Goal: Check status: Check status

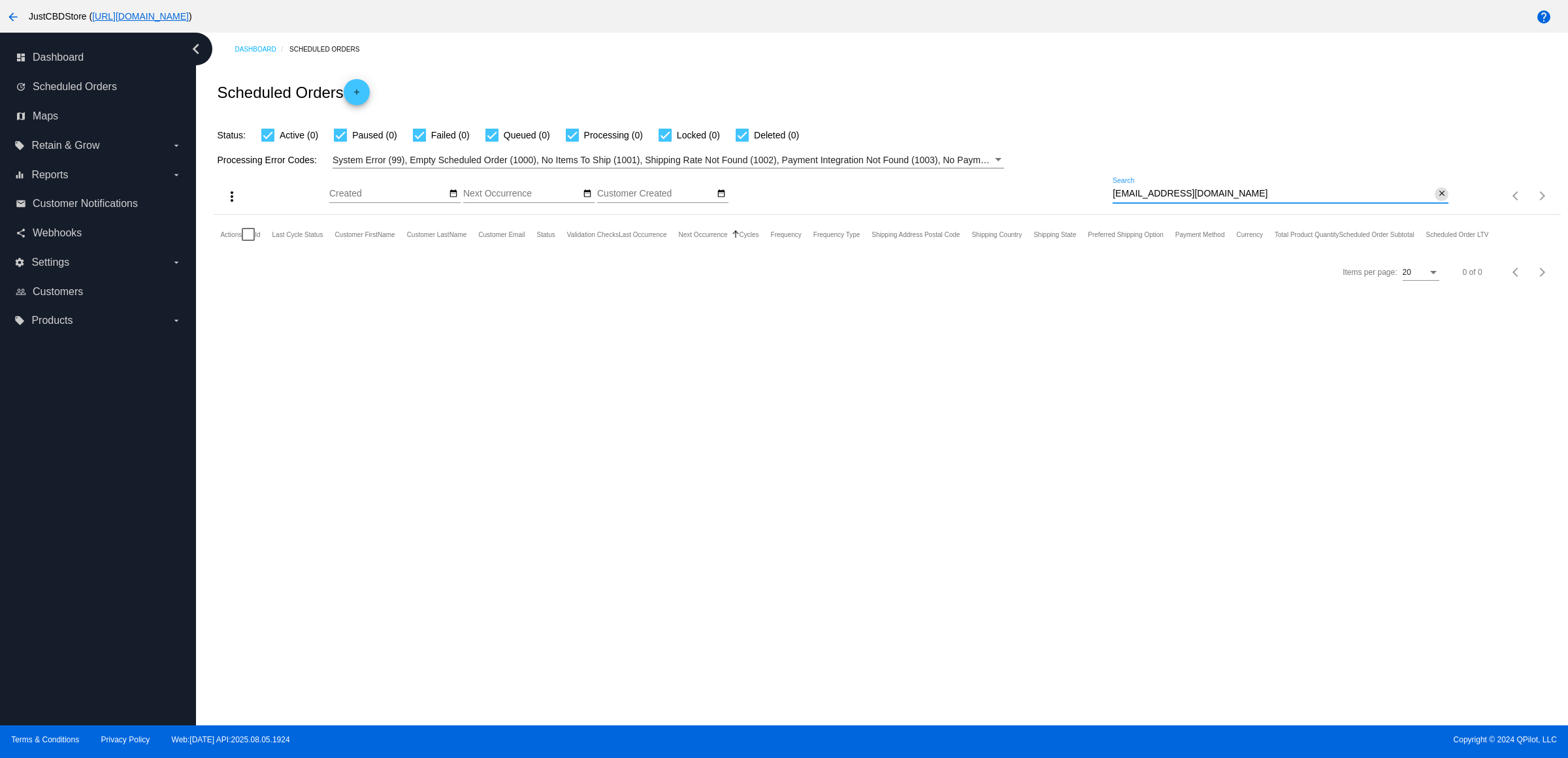
click at [1438, 199] on mat-icon "close" at bounding box center [1441, 194] width 9 height 11
click at [1427, 199] on input "Search" at bounding box center [1280, 194] width 336 height 11
paste input "[EMAIL_ADDRESS][DOMAIN_NAME]"
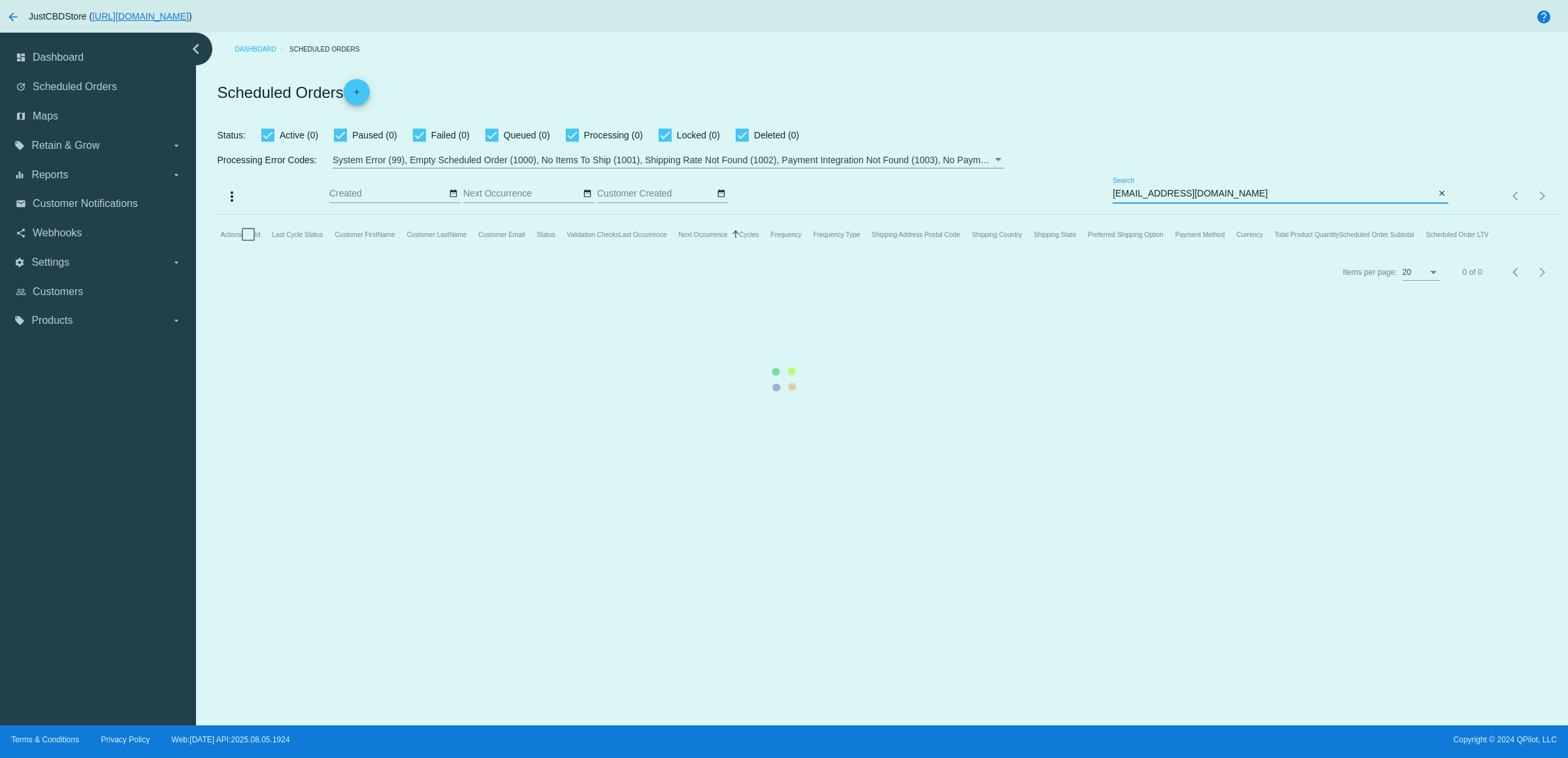
type input "[EMAIL_ADDRESS][DOMAIN_NAME]"
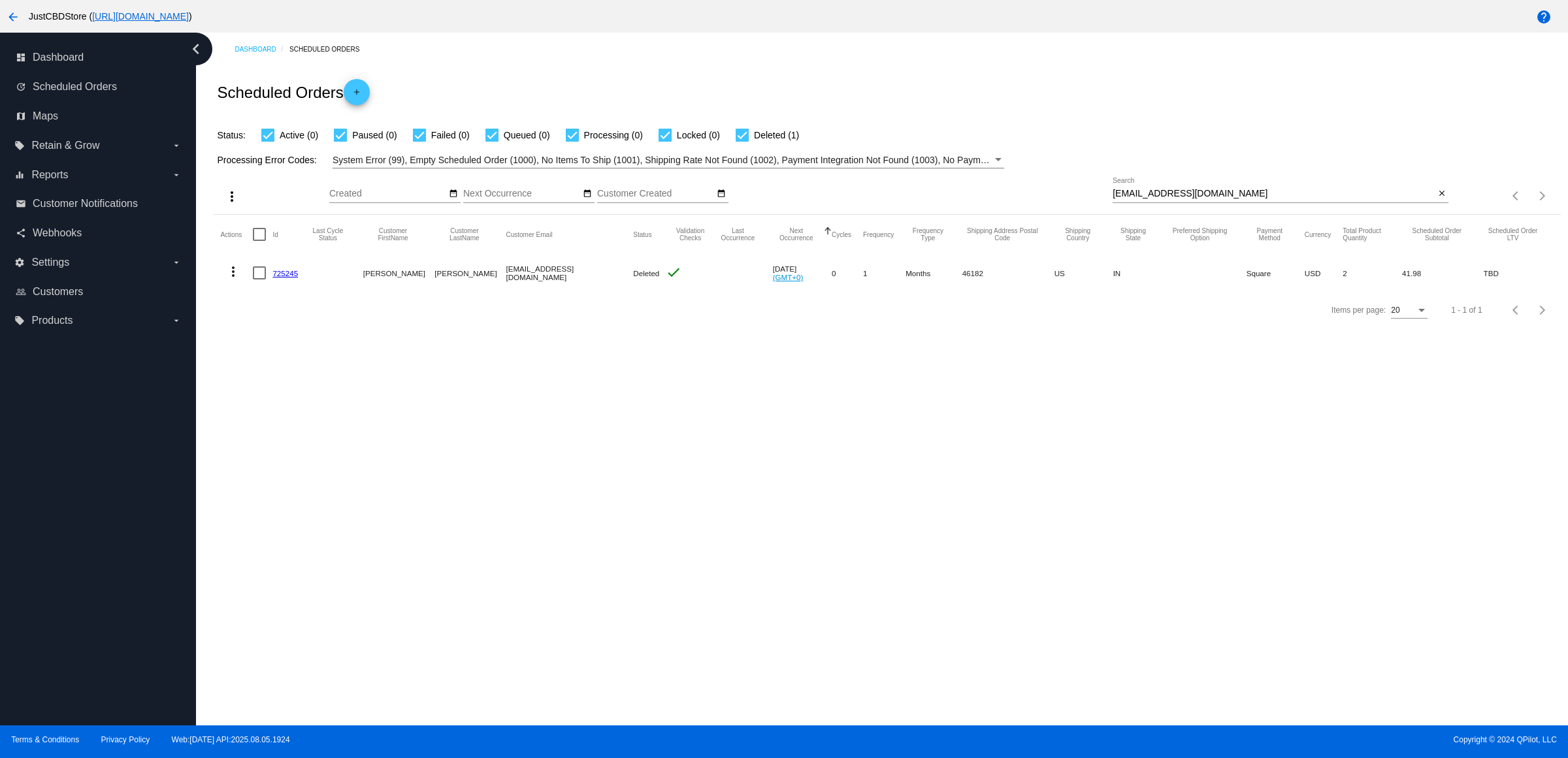
click at [295, 277] on link "725245" at bounding box center [285, 273] width 25 height 9
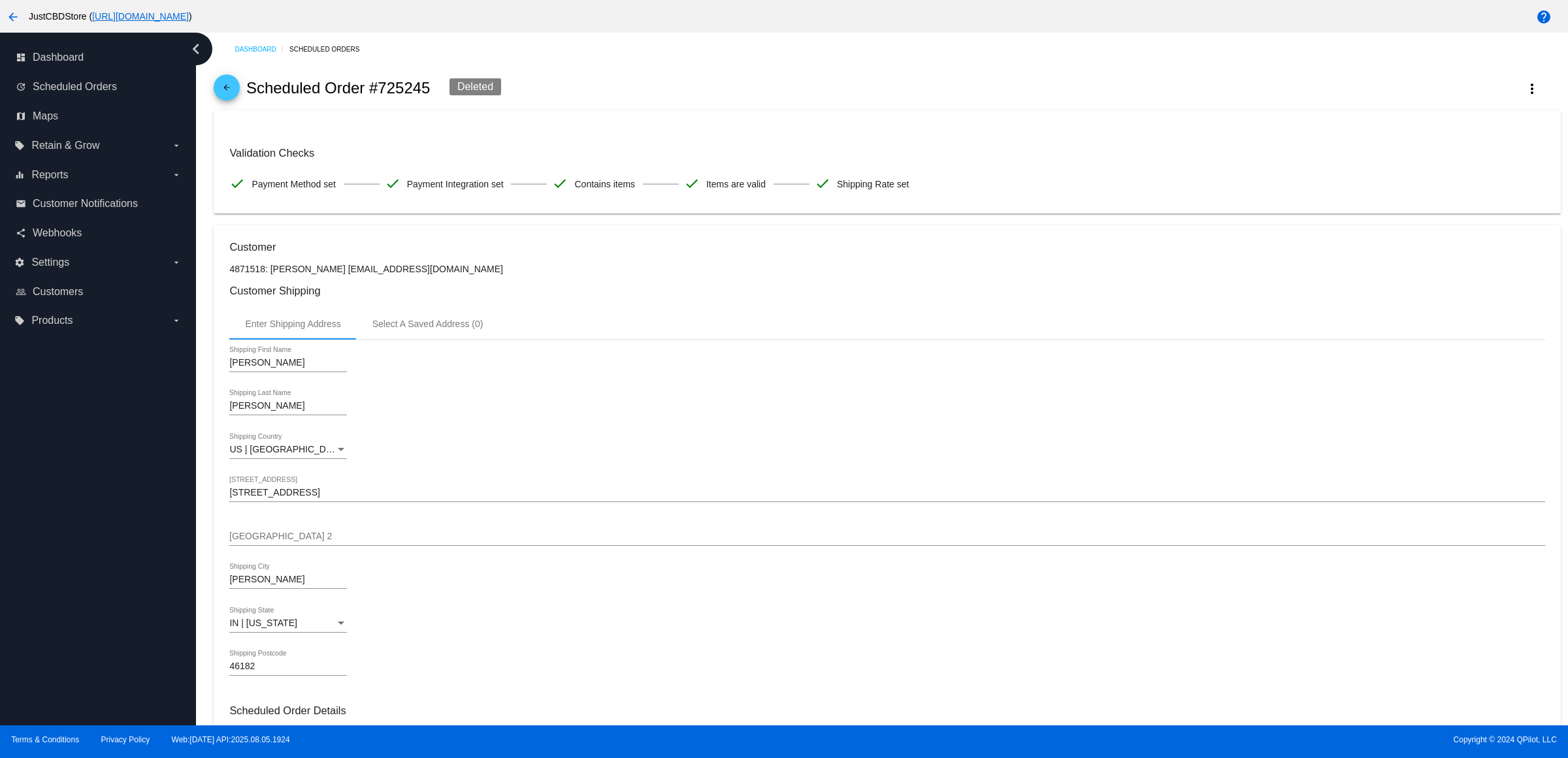
click at [230, 93] on mat-icon "arrow_back" at bounding box center [227, 90] width 16 height 16
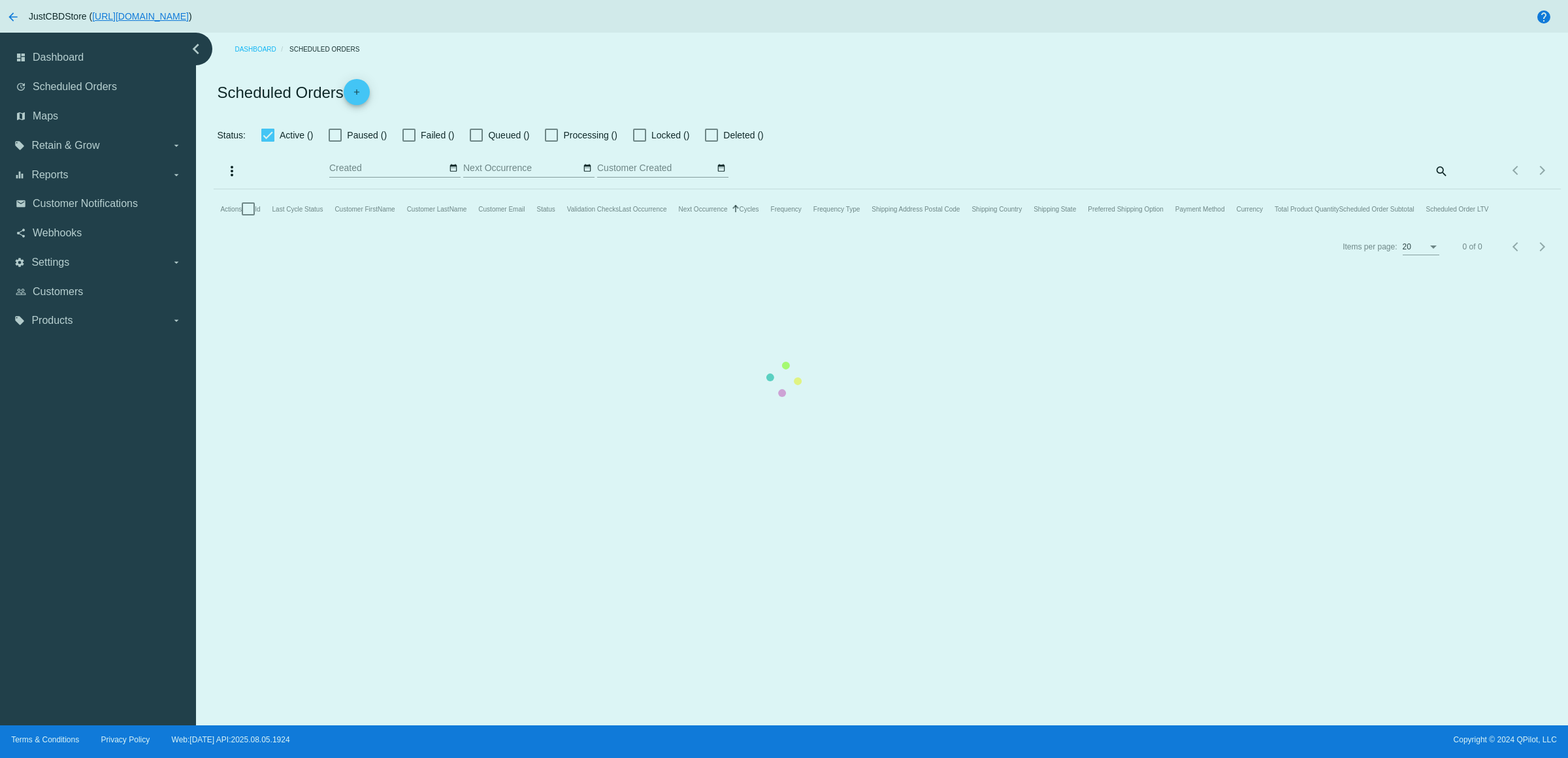
checkbox input "true"
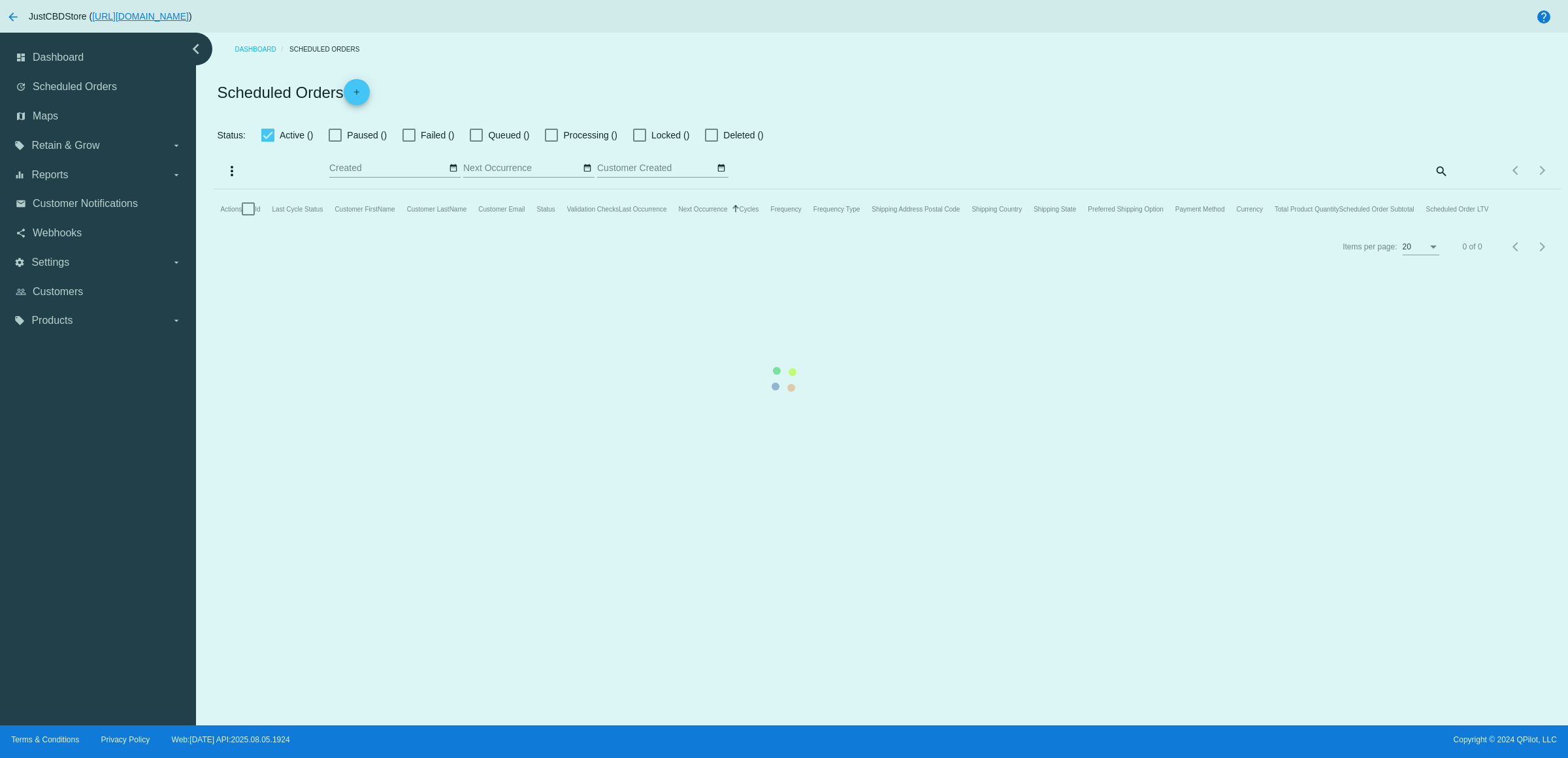
checkbox input "true"
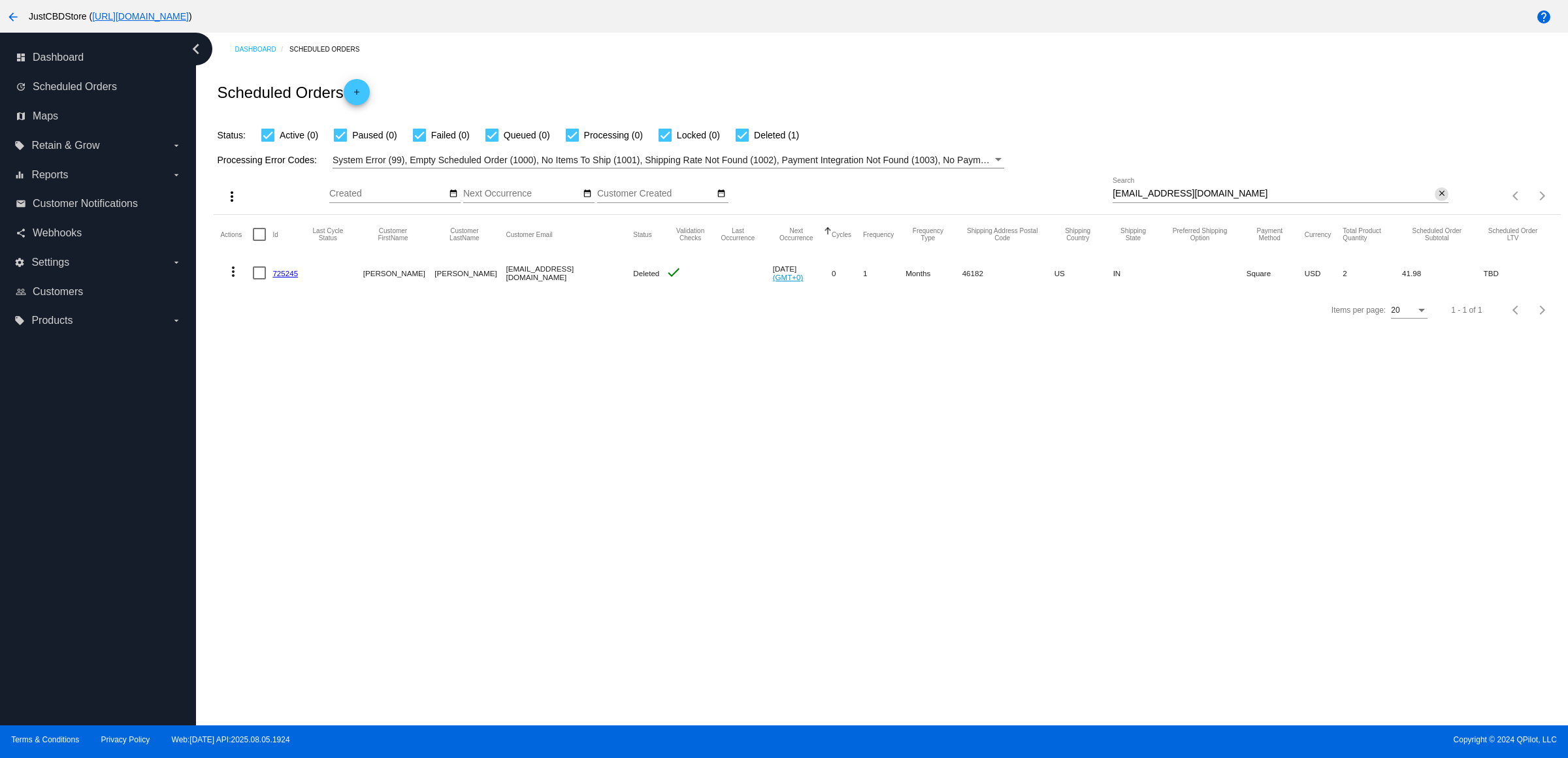
click at [1438, 199] on mat-icon "close" at bounding box center [1441, 194] width 9 height 11
click at [1433, 206] on mat-icon "search" at bounding box center [1440, 196] width 16 height 20
click at [1428, 199] on input "Search" at bounding box center [1280, 194] width 336 height 11
type input "[EMAIL_ADDRESS][DOMAIN_NAME]"
click at [1438, 199] on mat-icon "close" at bounding box center [1441, 194] width 9 height 11
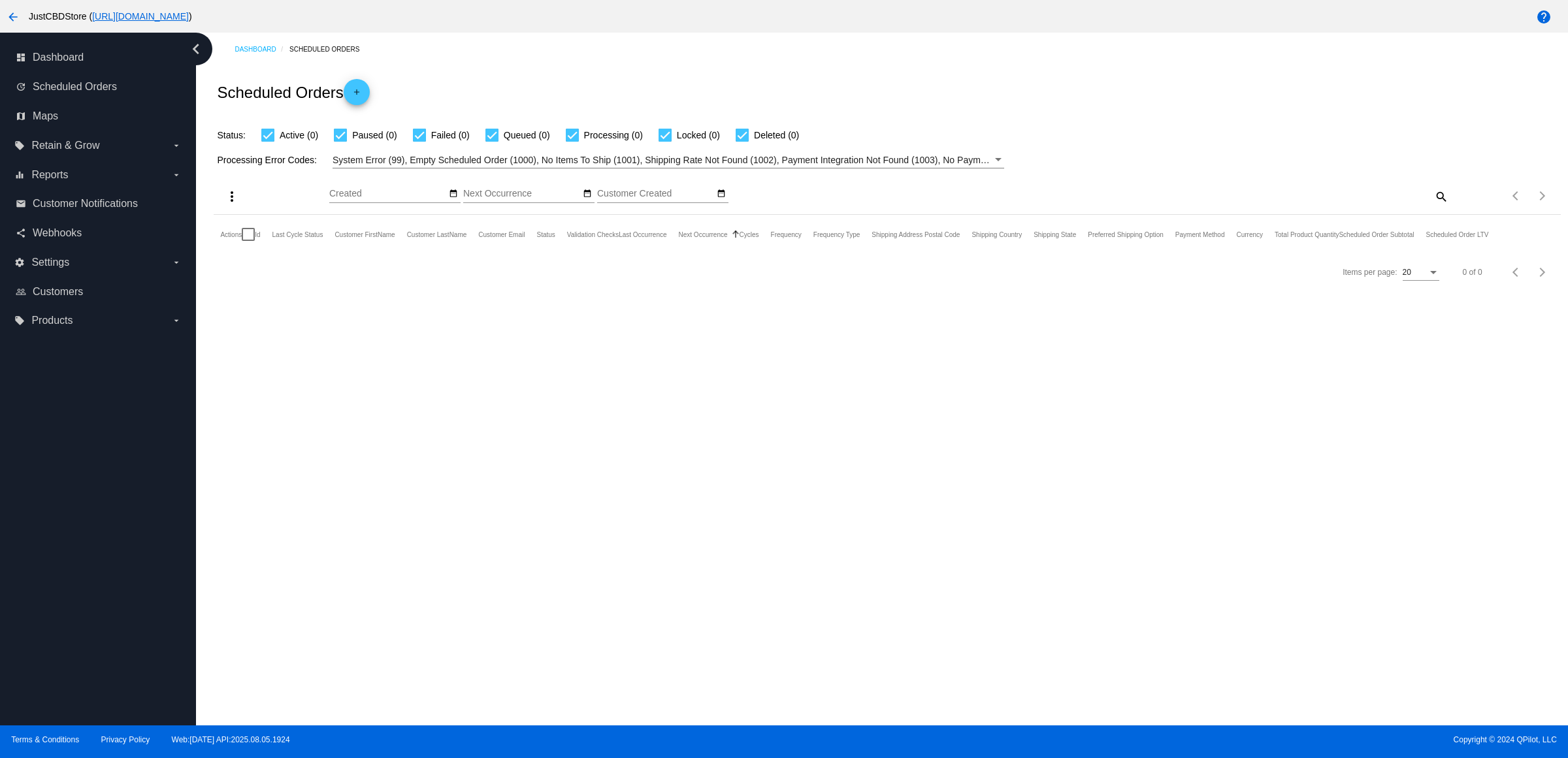
click at [1433, 206] on mat-icon "search" at bounding box center [1440, 196] width 16 height 20
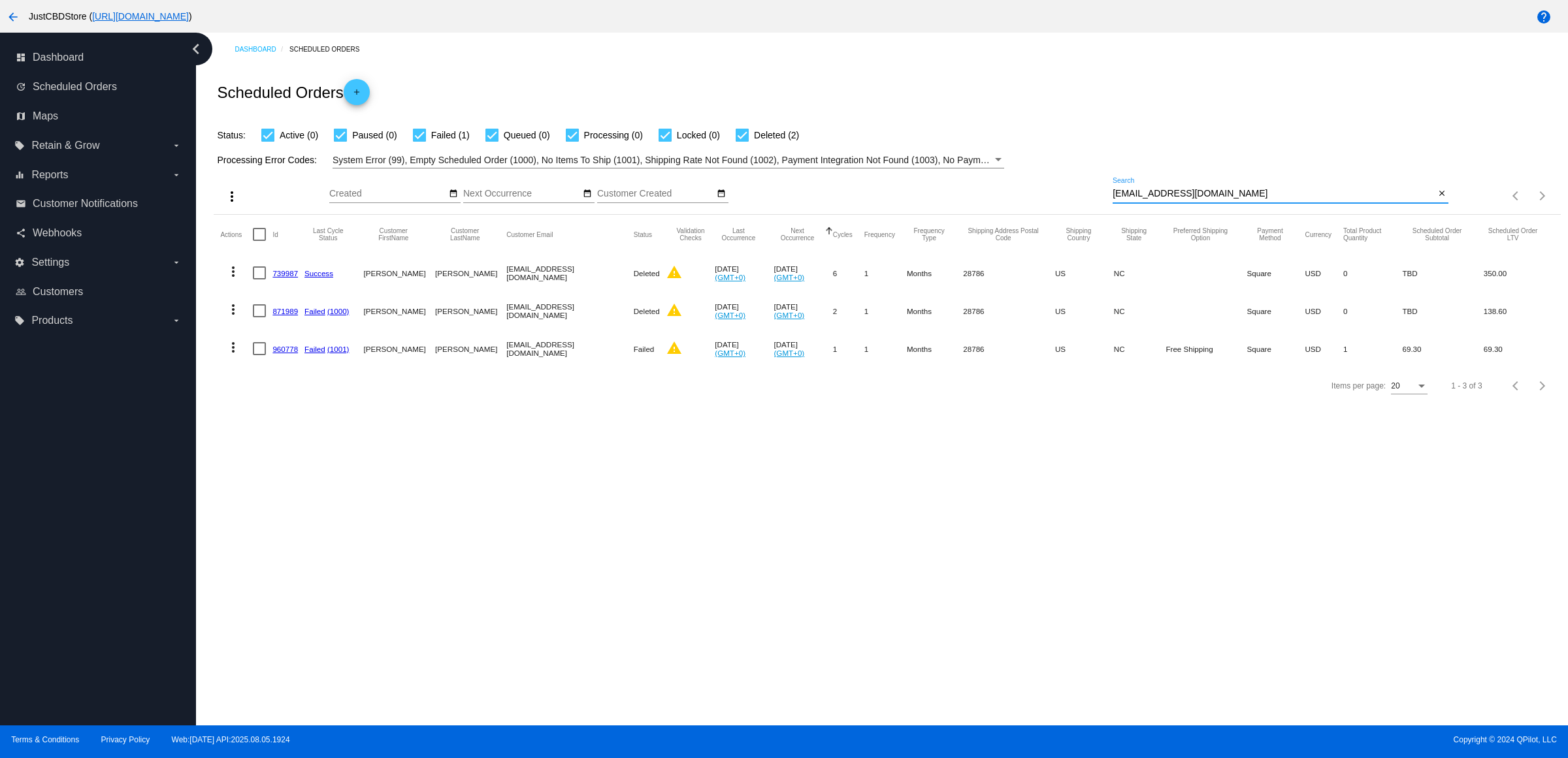
type input "[EMAIL_ADDRESS][DOMAIN_NAME]"
click at [296, 353] on link "960778" at bounding box center [285, 348] width 25 height 9
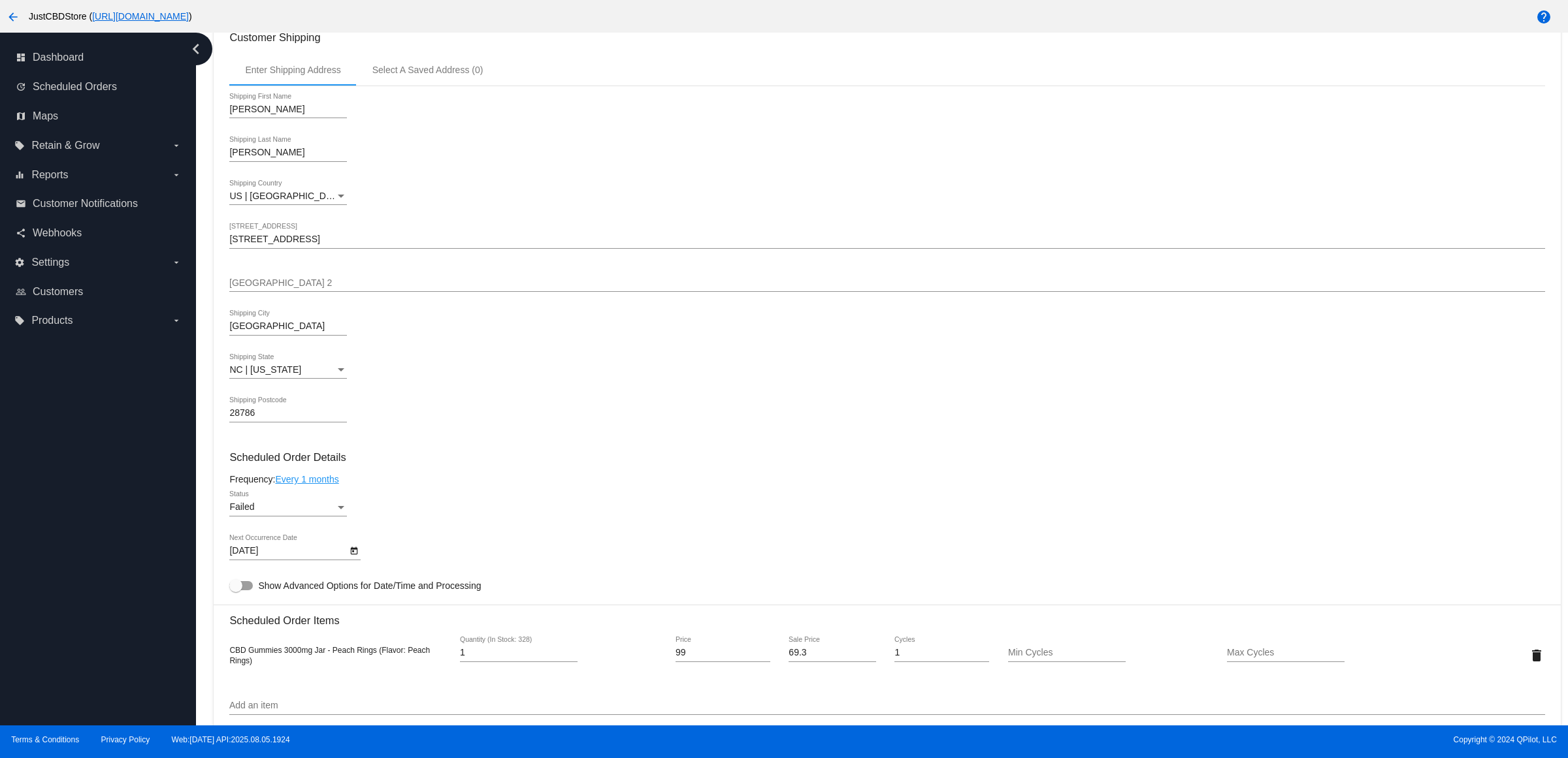
scroll to position [653, 0]
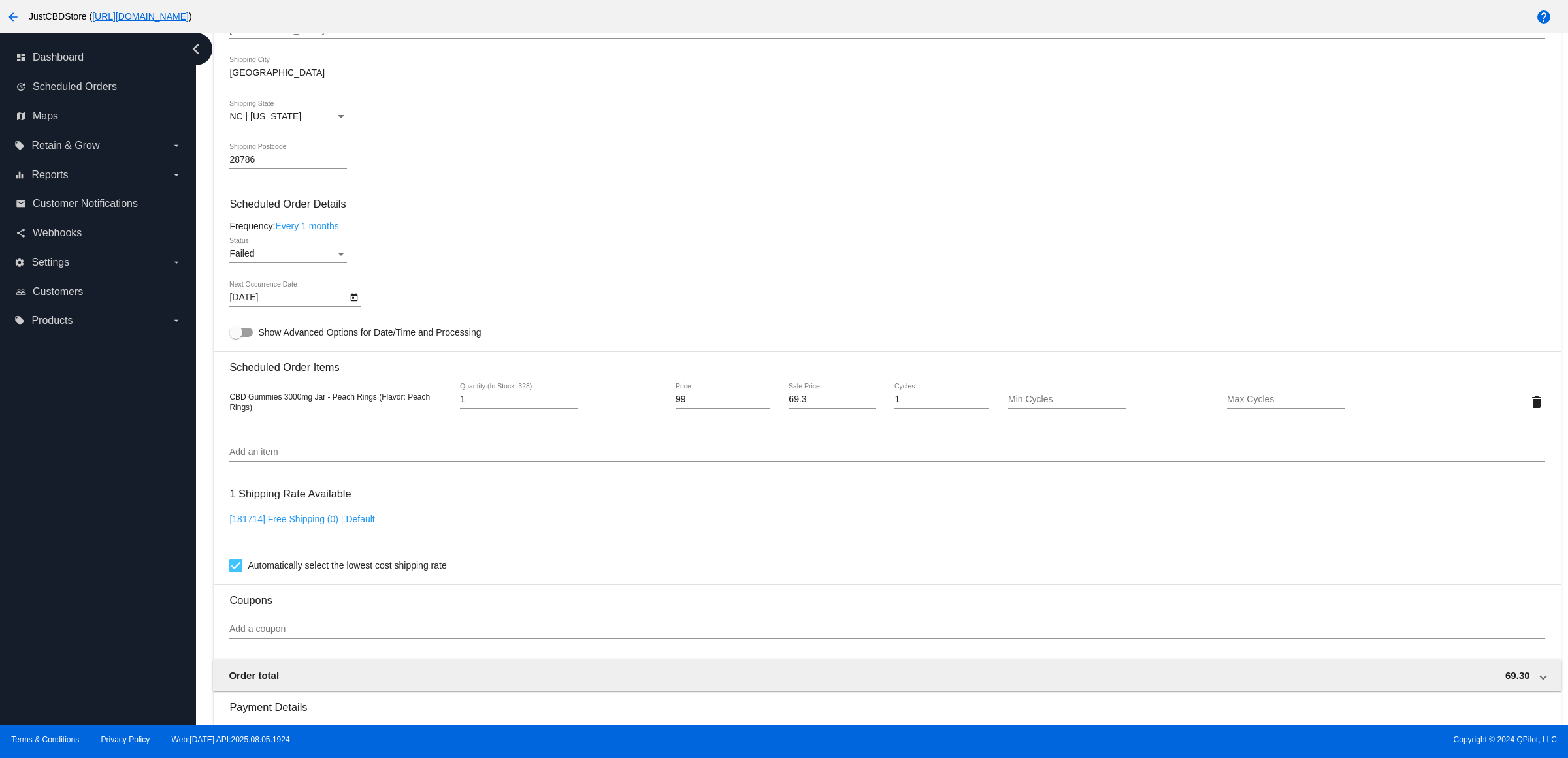
click at [346, 260] on div "Status" at bounding box center [341, 254] width 12 height 11
click at [323, 214] on span "Active" at bounding box center [292, 214] width 118 height 27
click at [752, 273] on div "Active Status" at bounding box center [887, 256] width 1315 height 37
click at [359, 306] on icon "Open calendar" at bounding box center [353, 298] width 9 height 16
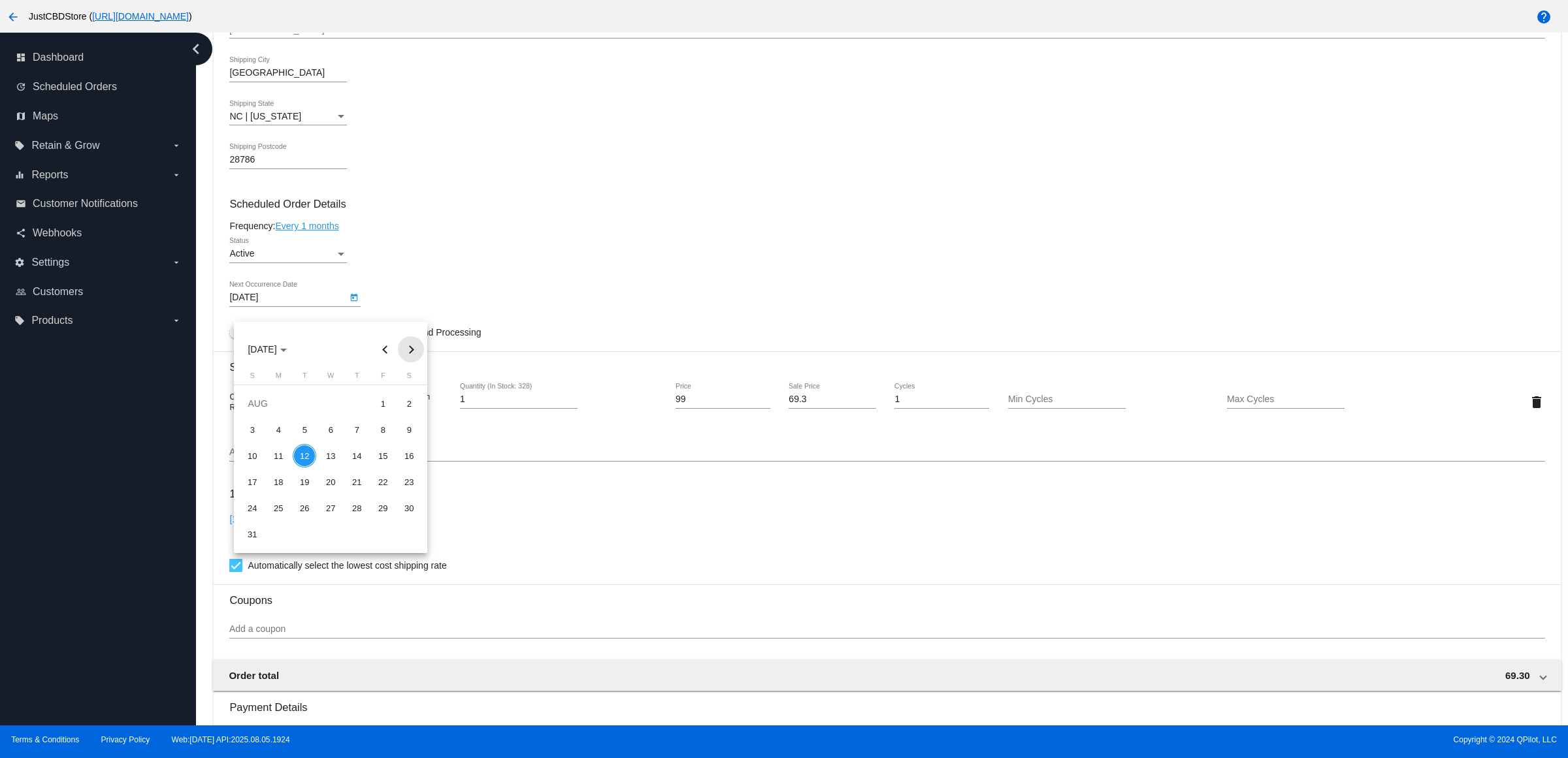
click at [409, 346] on button "Next month" at bounding box center [411, 349] width 26 height 26
click at [384, 460] on div "12" at bounding box center [383, 456] width 23 height 23
type input "[DATE]"
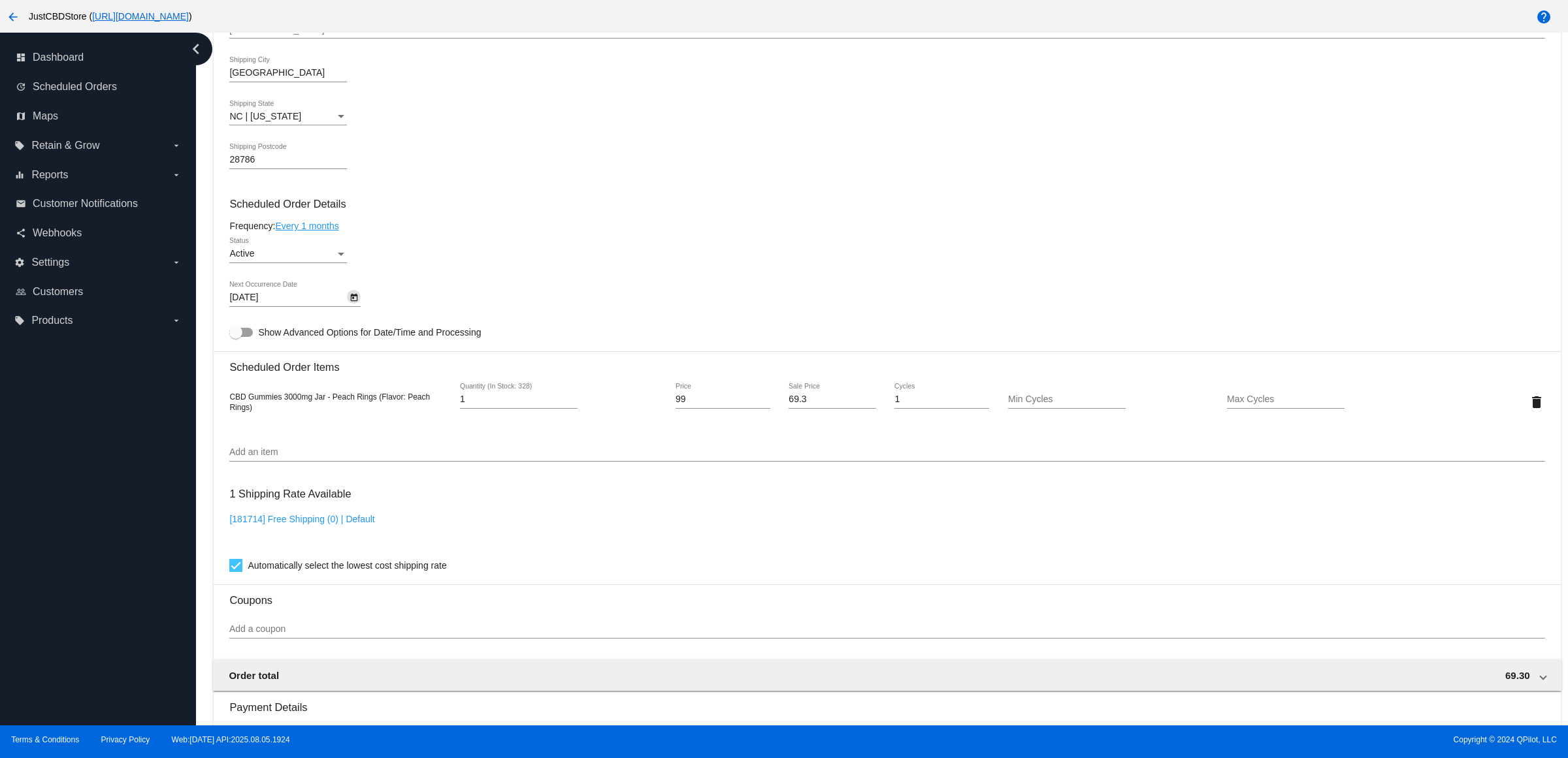
click at [359, 306] on icon "Open calendar" at bounding box center [353, 298] width 9 height 16
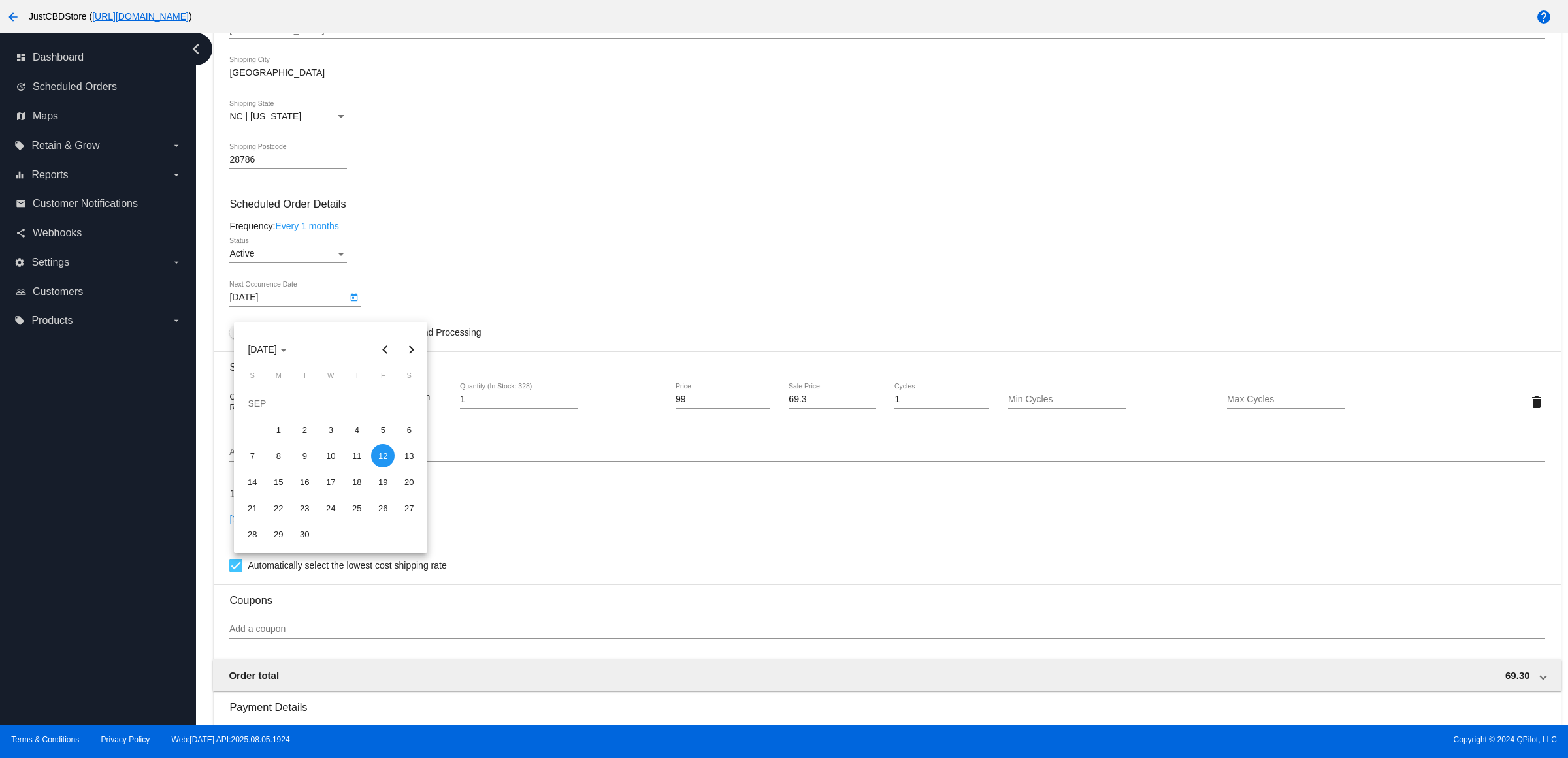
click at [489, 266] on div at bounding box center [784, 379] width 1568 height 758
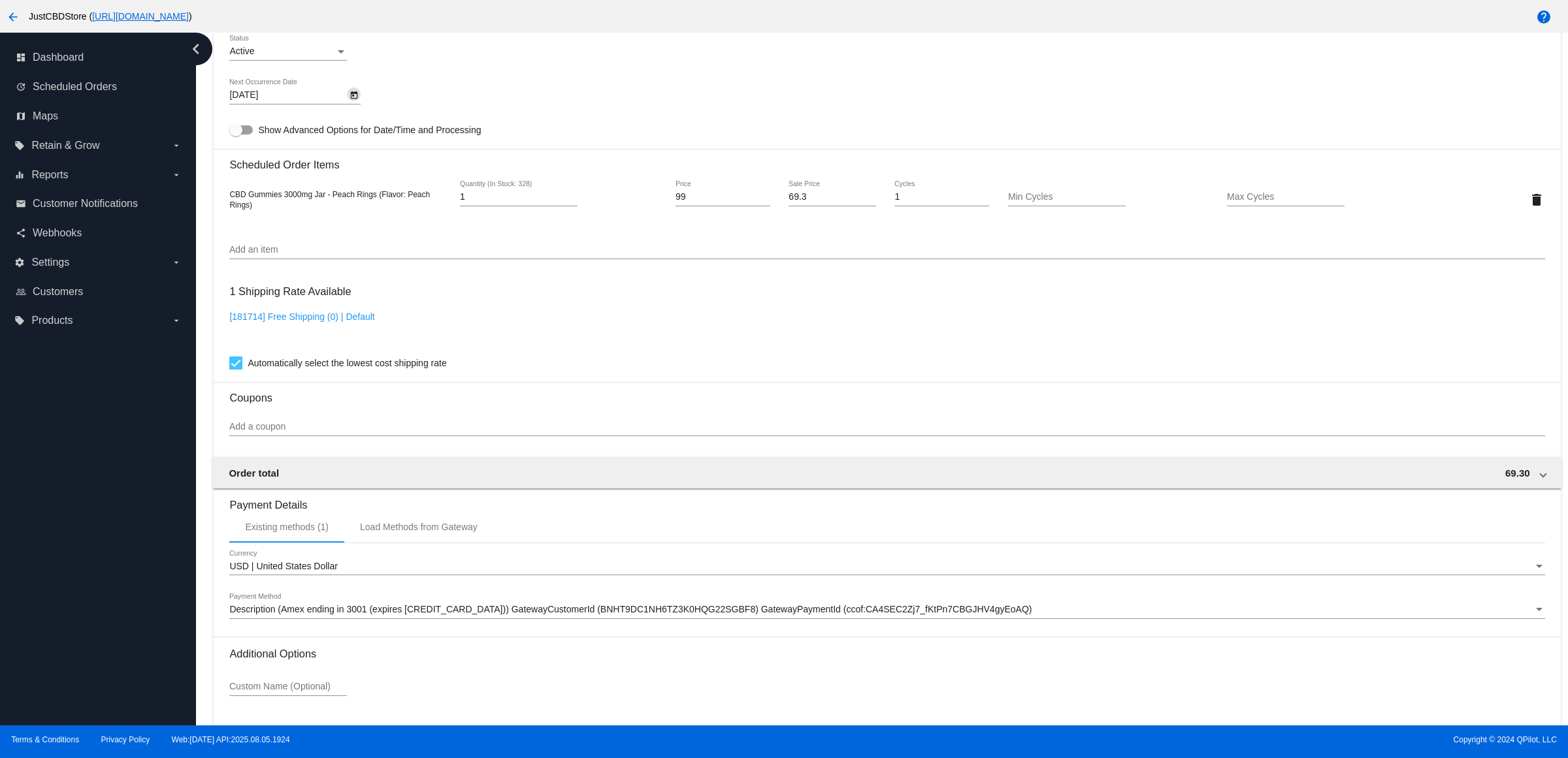
scroll to position [967, 0]
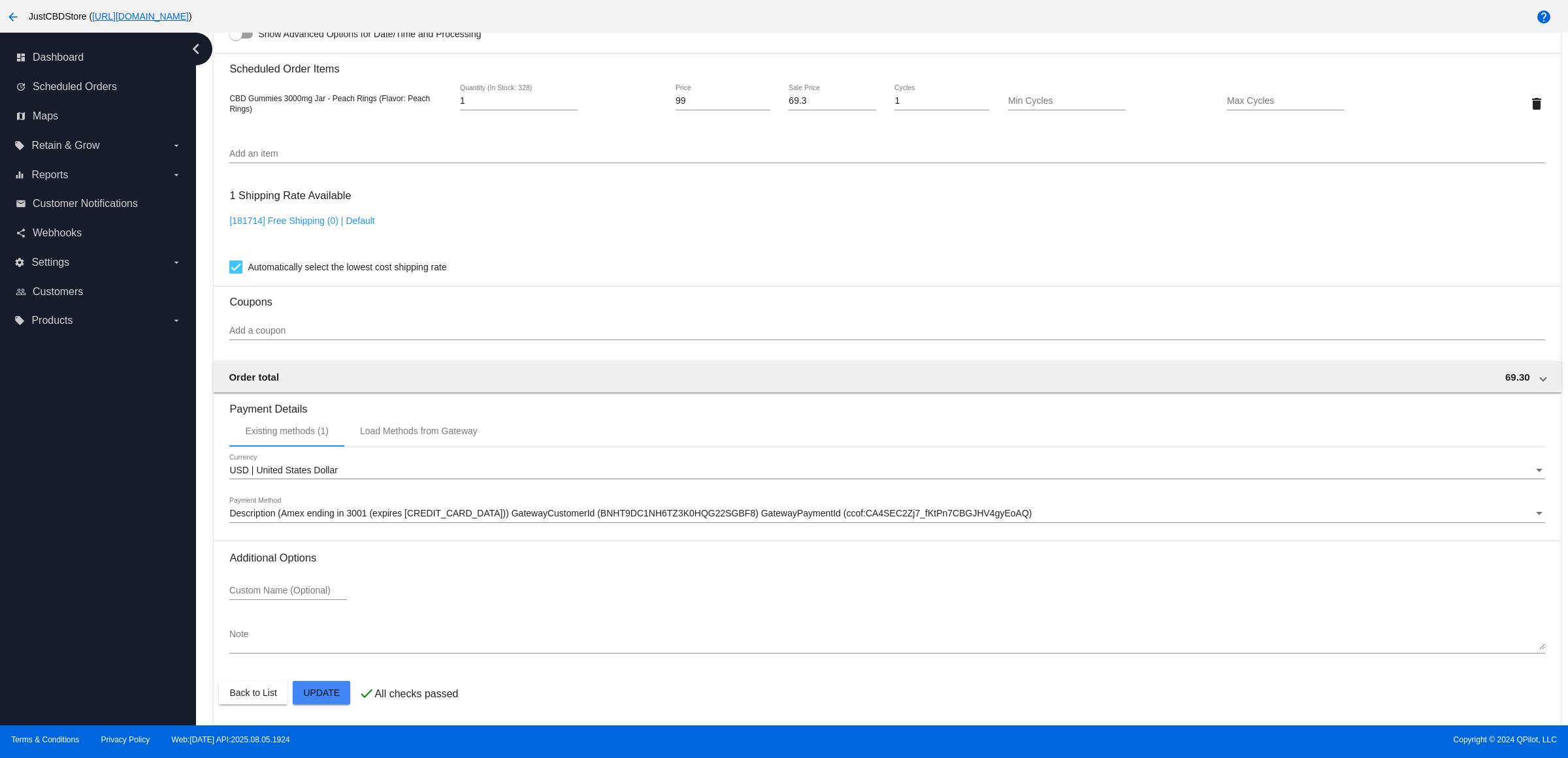
click at [341, 693] on mat-card "Customer 2034381: [PERSON_NAME] [EMAIL_ADDRESS][DOMAIN_NAME] Customer Shipping …" at bounding box center [888, 72] width 1347 height 1307
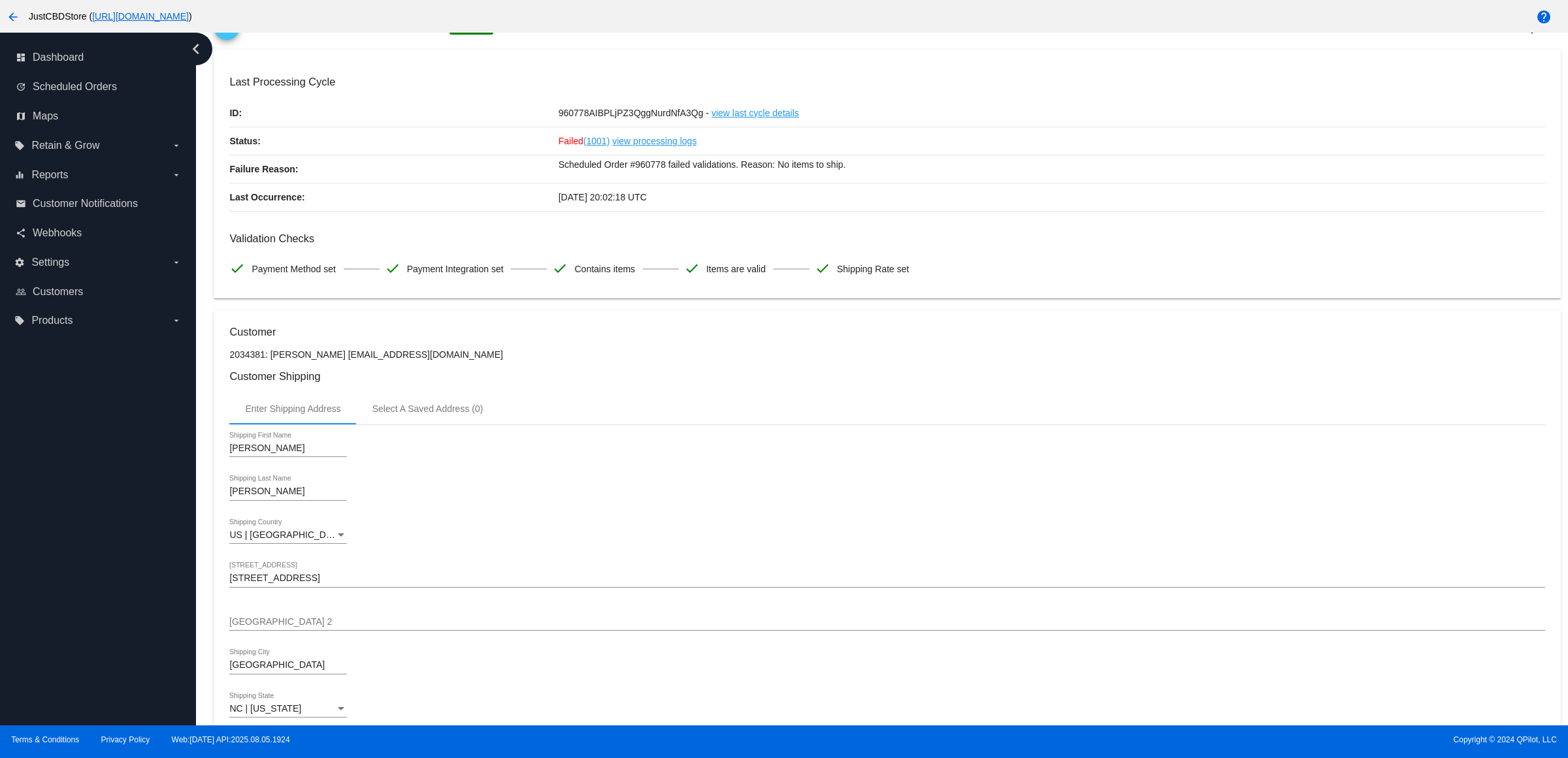
scroll to position [0, 0]
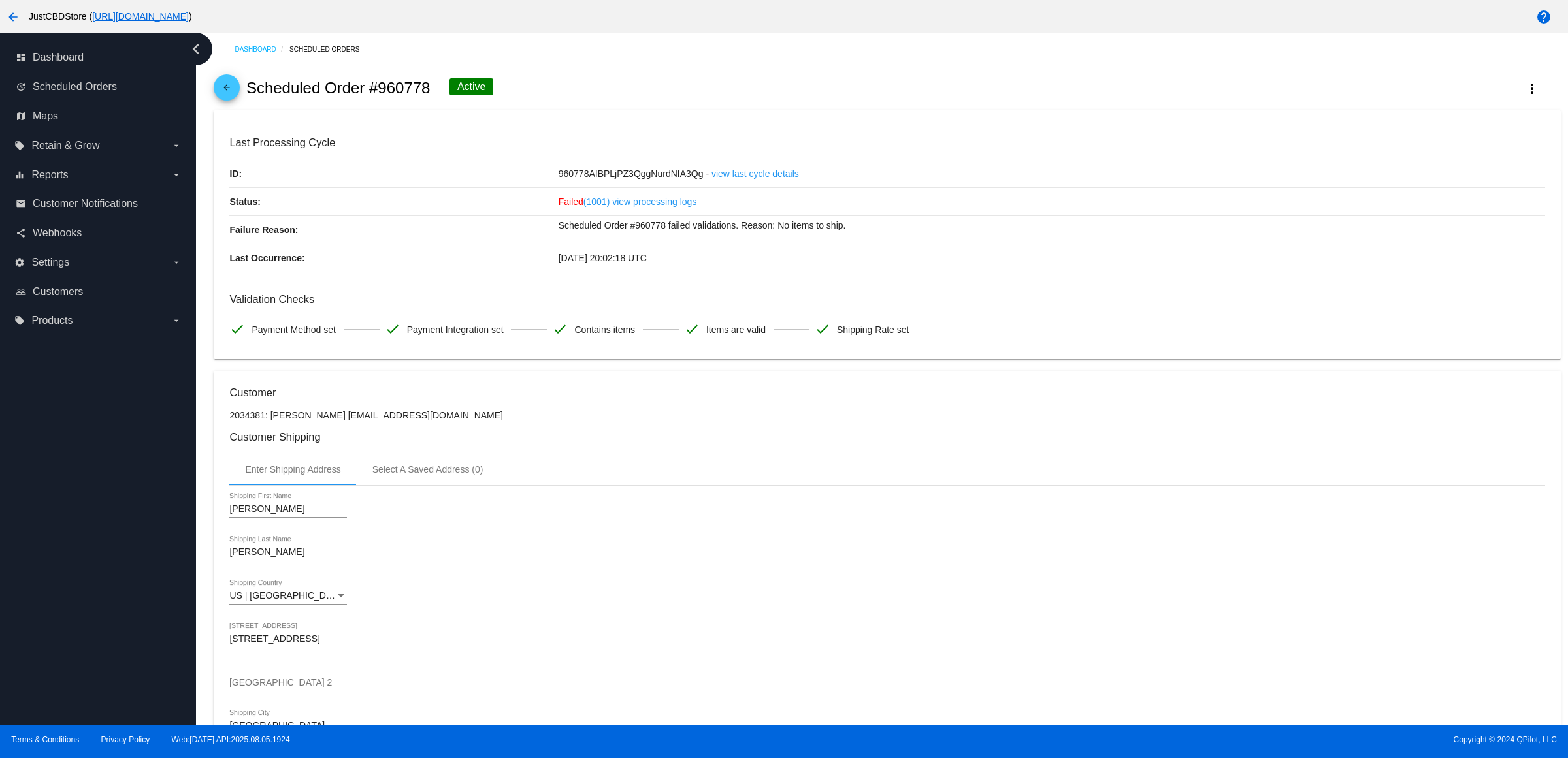
click at [227, 89] on span "arrow_back" at bounding box center [227, 90] width 16 height 32
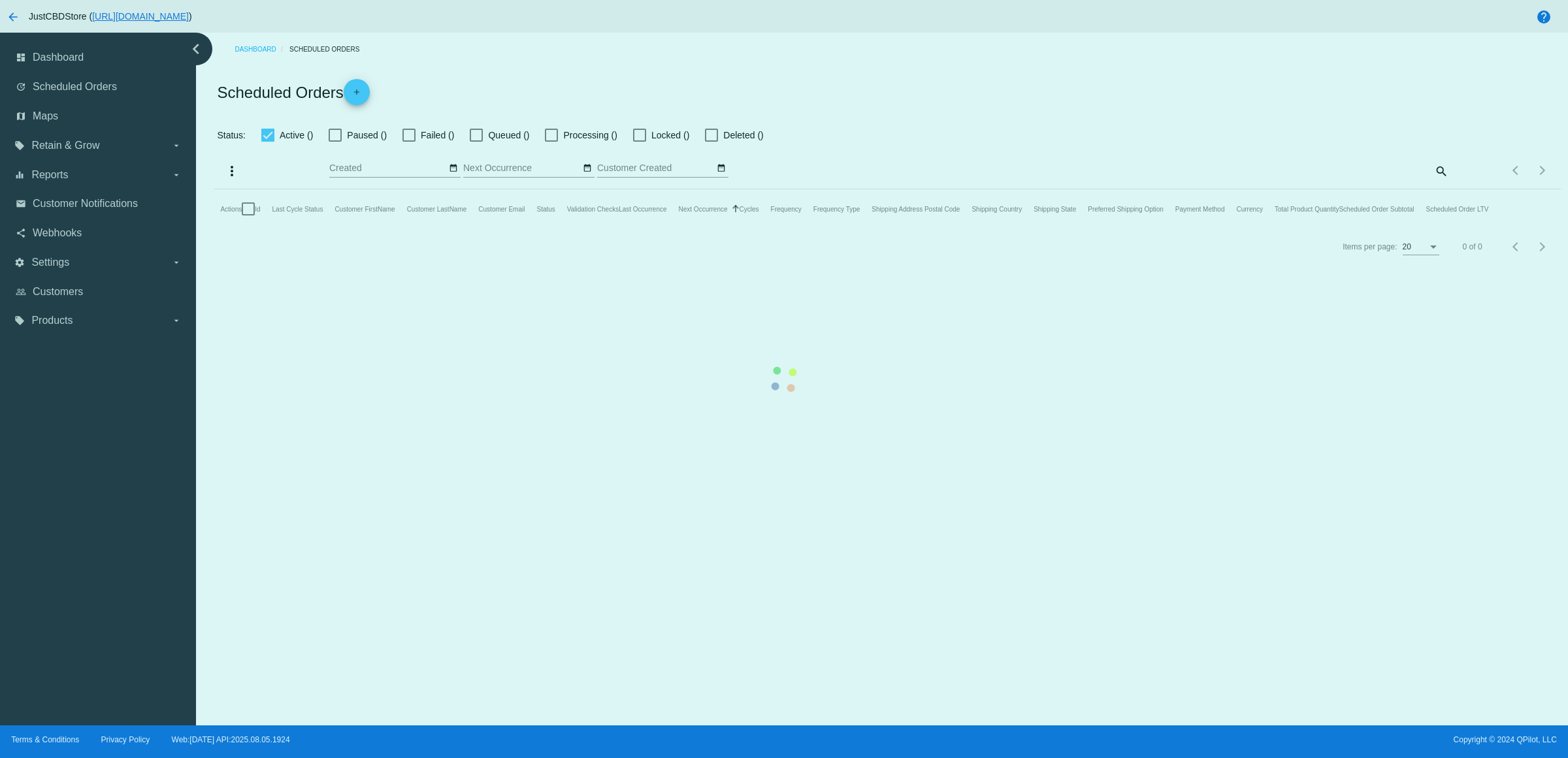
checkbox input "true"
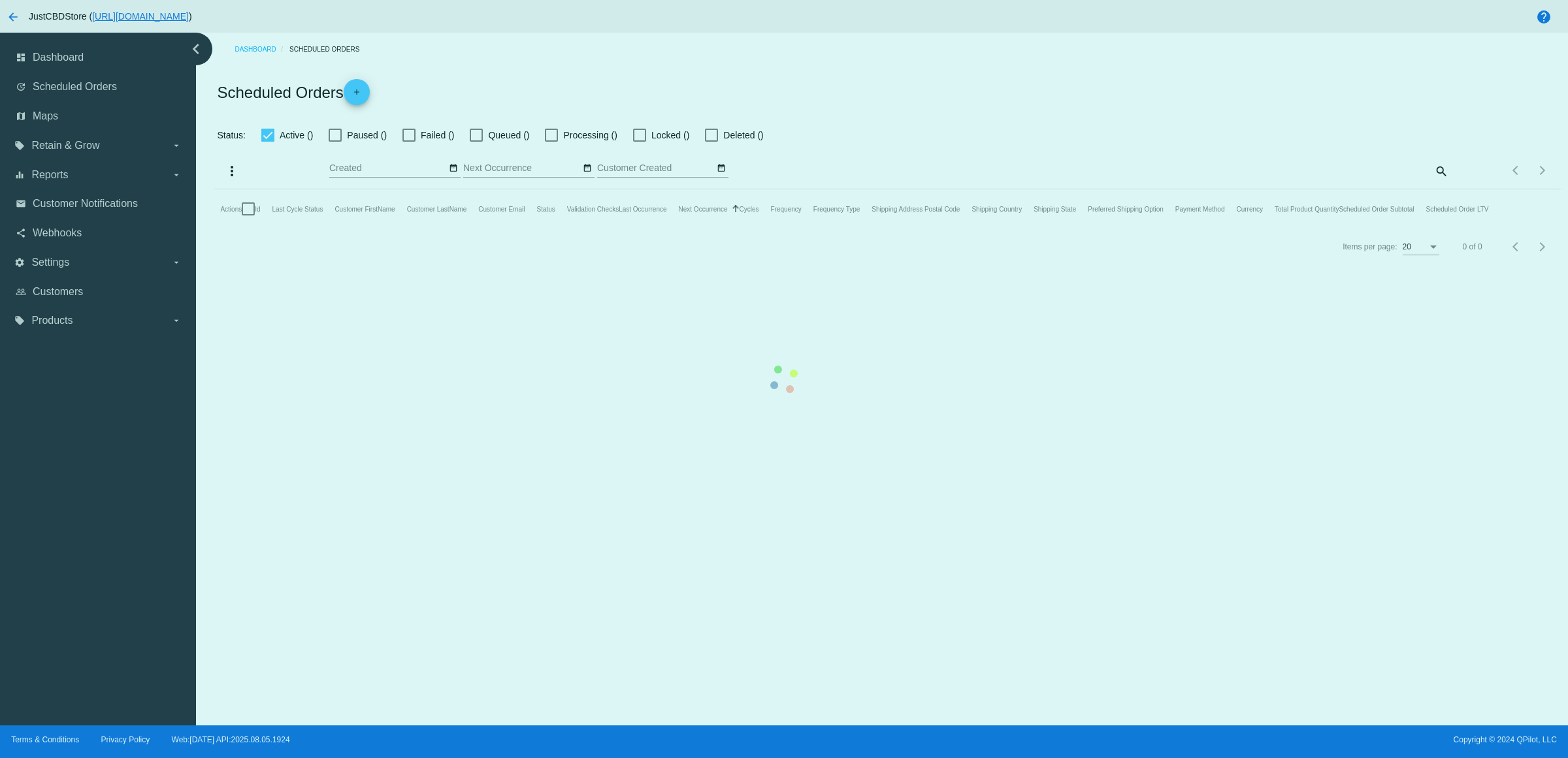
checkbox input "true"
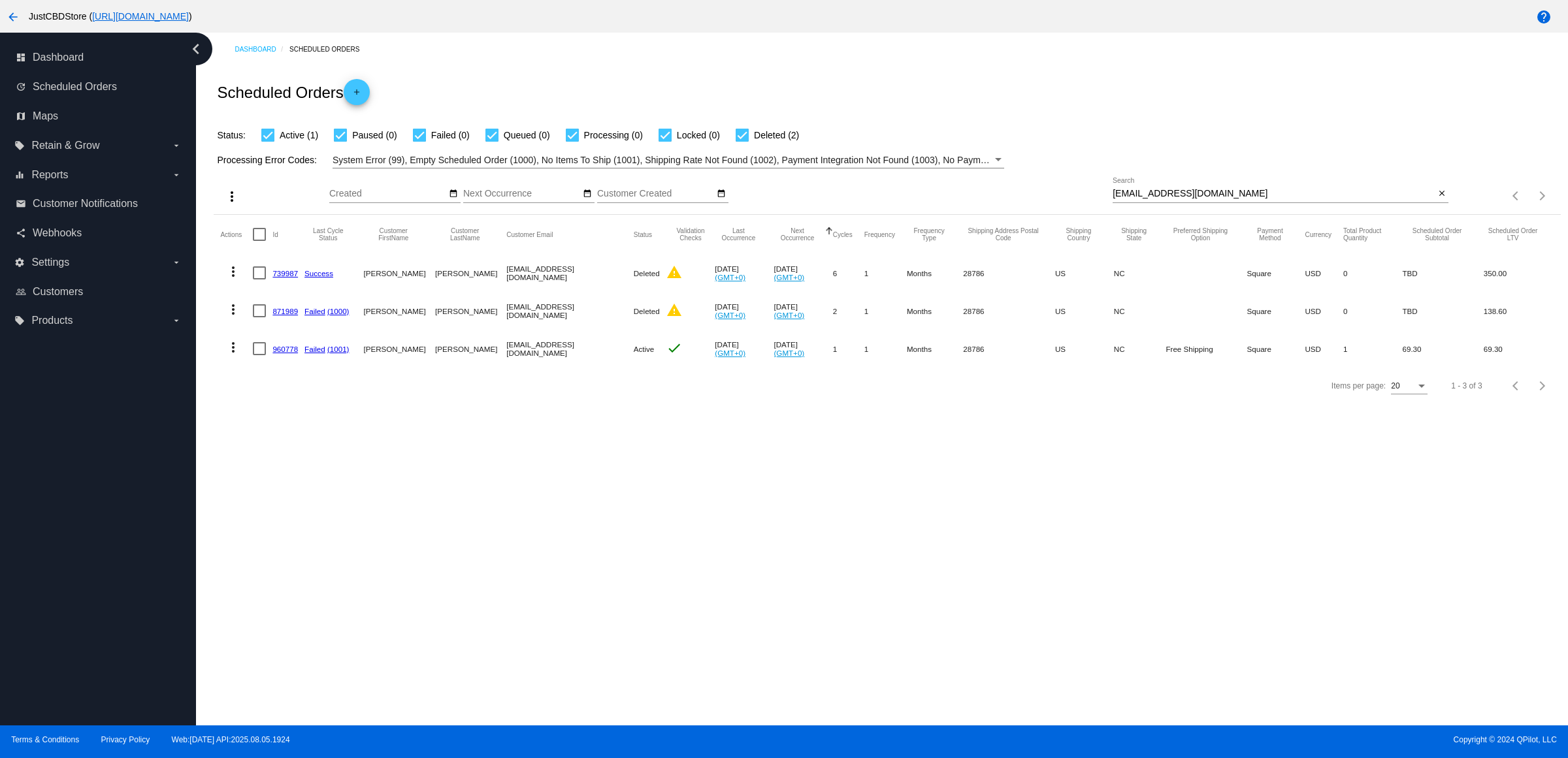
click at [1438, 199] on mat-icon "close" at bounding box center [1441, 194] width 9 height 11
click at [1433, 206] on mat-icon "search" at bounding box center [1440, 196] width 16 height 20
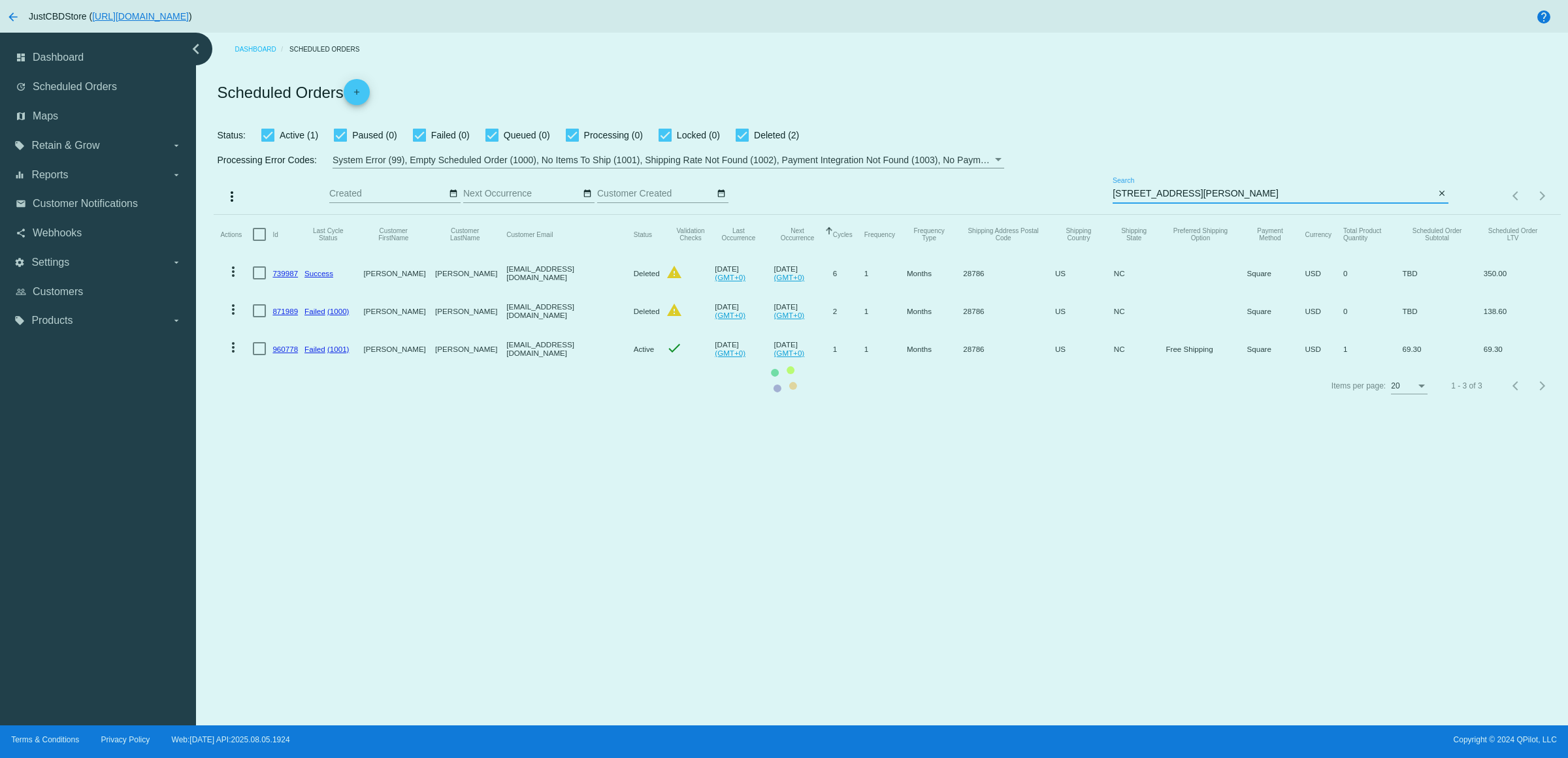
type input "[STREET_ADDRESS][PERSON_NAME]"
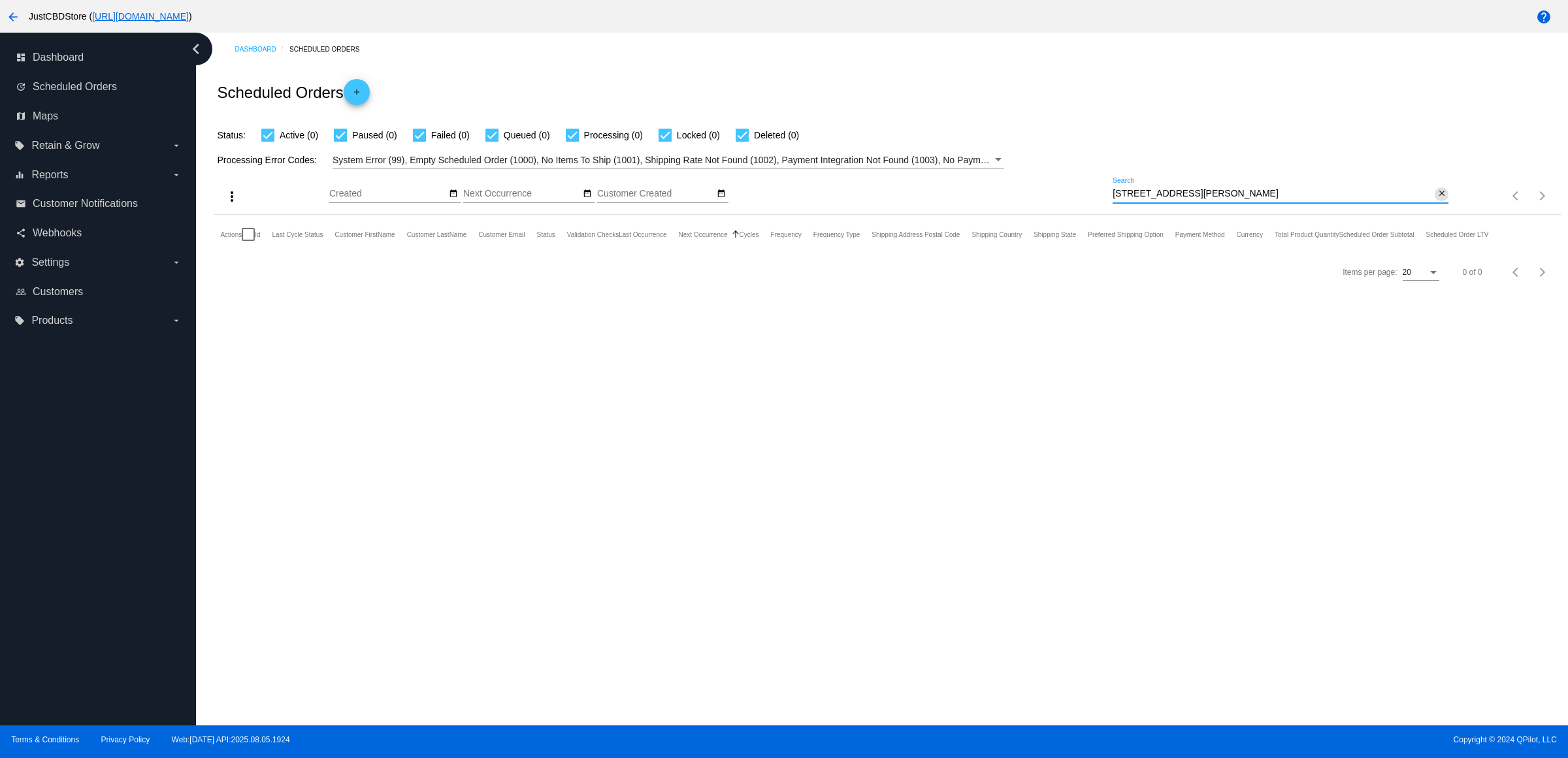
click at [1438, 199] on mat-icon "close" at bounding box center [1441, 194] width 9 height 11
click at [1433, 206] on mat-icon "search" at bounding box center [1440, 196] width 16 height 20
type input "[EMAIL_ADDRESS][DOMAIN_NAME]"
click at [1438, 199] on mat-icon "close" at bounding box center [1441, 194] width 9 height 11
click at [1438, 199] on input "Search" at bounding box center [1280, 194] width 336 height 11
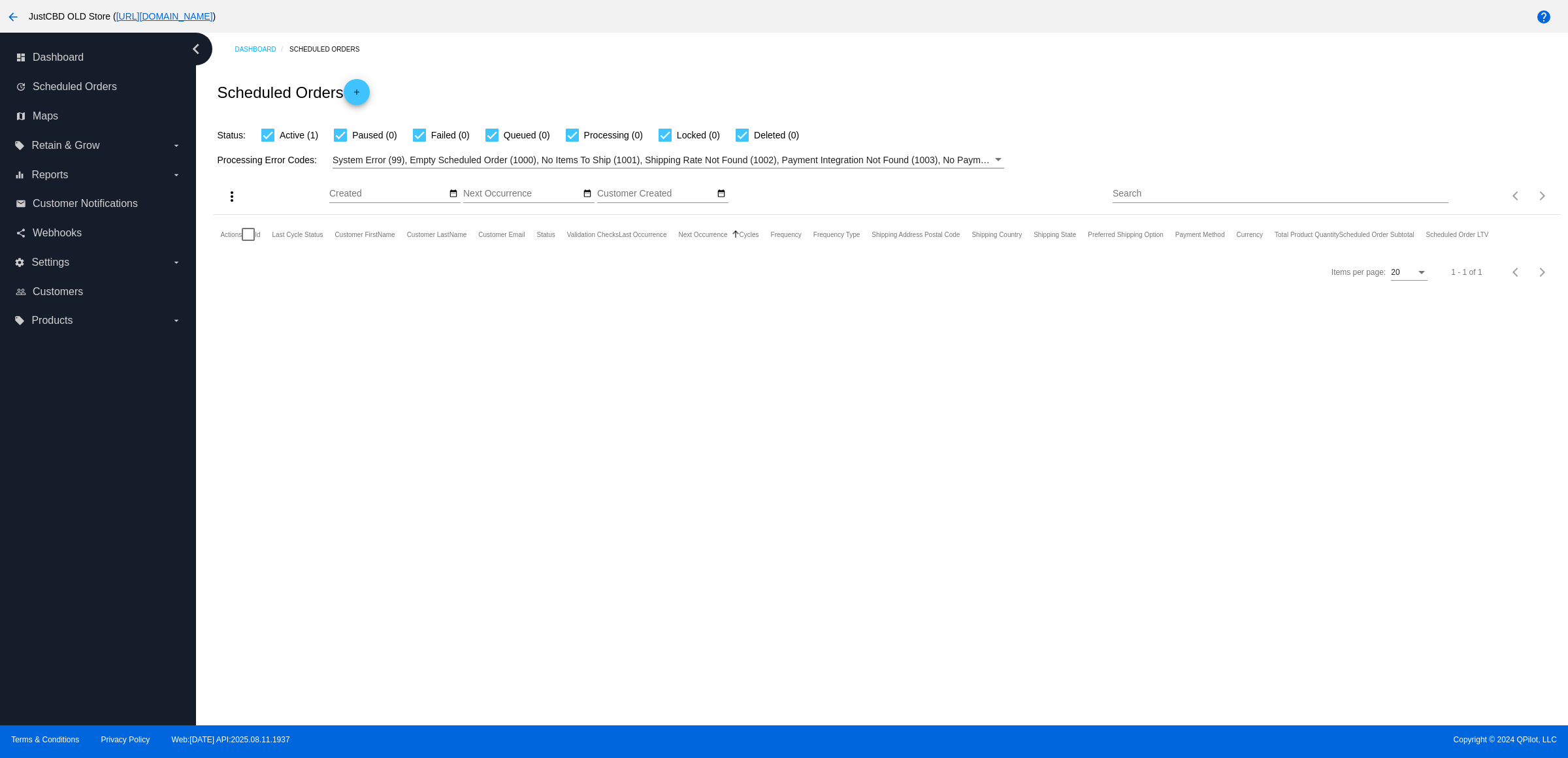
paste input "[EMAIL_ADDRESS][DOMAIN_NAME]"
type input "[EMAIL_ADDRESS][DOMAIN_NAME]"
